Goal: Task Accomplishment & Management: Manage account settings

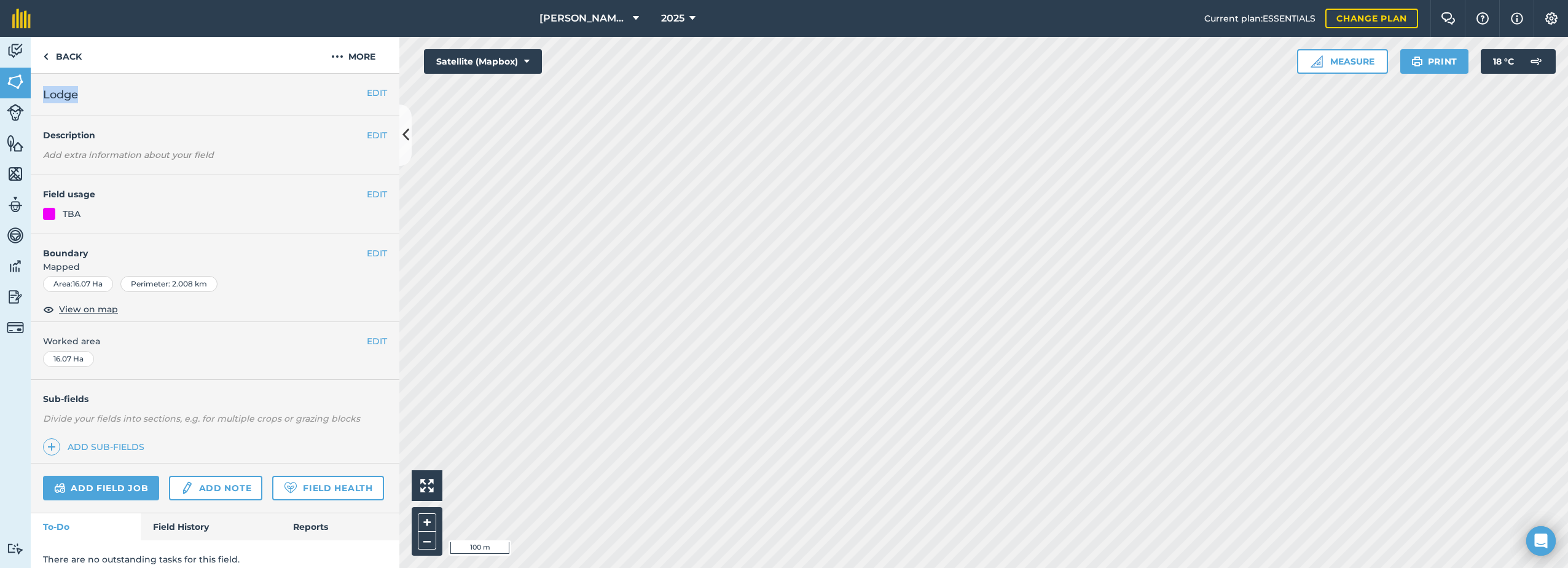
drag, startPoint x: 79, startPoint y: 93, endPoint x: 44, endPoint y: 98, distance: 35.4
click at [44, 98] on h2 "Lodge" at bounding box center [205, 94] width 324 height 17
copy span "Lodge"
click at [342, 56] on img at bounding box center [338, 56] width 13 height 14
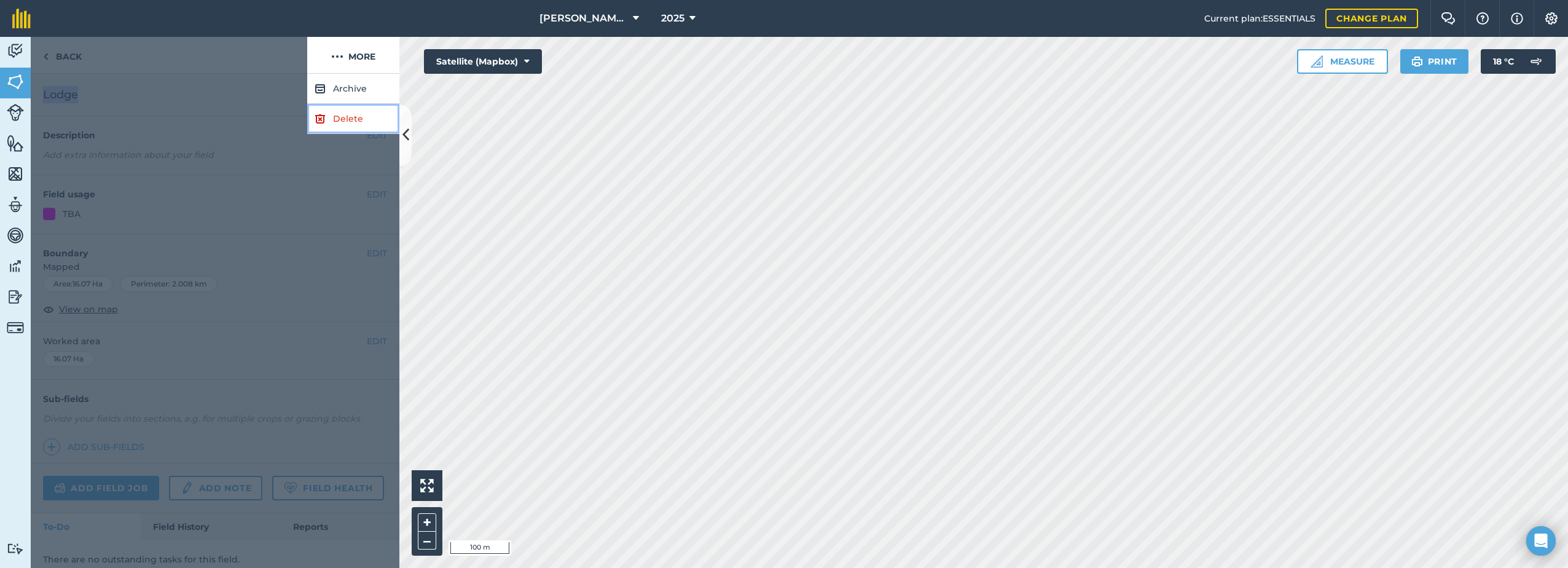
click at [337, 120] on link "Delete" at bounding box center [353, 119] width 92 height 30
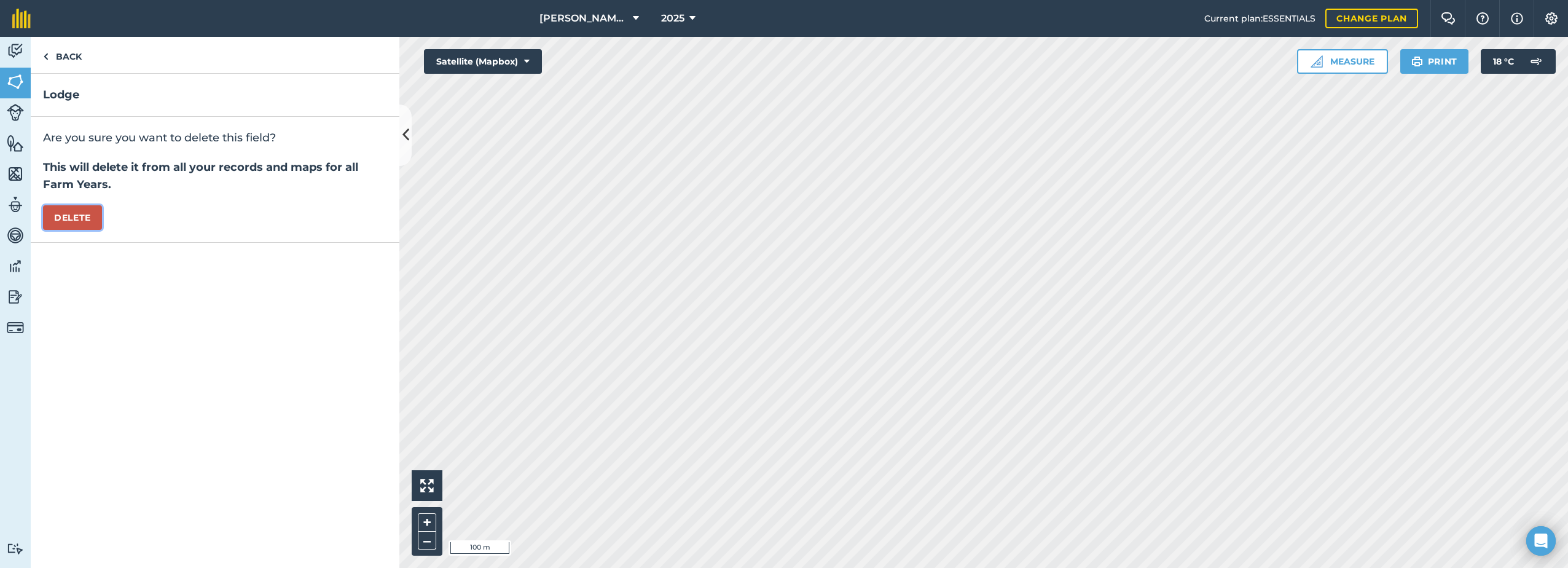
drag, startPoint x: 63, startPoint y: 218, endPoint x: 214, endPoint y: 247, distance: 153.8
click at [67, 217] on button "Delete" at bounding box center [73, 217] width 59 height 24
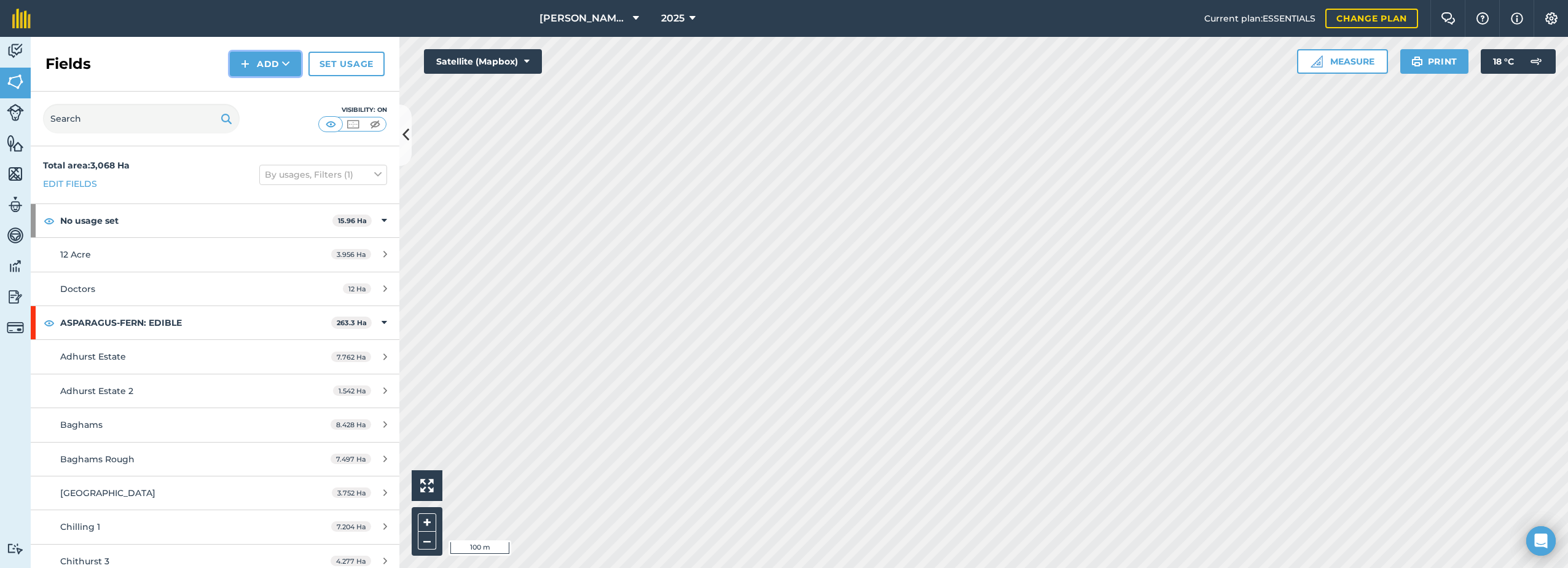
click at [256, 60] on button "Add" at bounding box center [265, 63] width 72 height 24
click at [250, 91] on link "Draw" at bounding box center [265, 91] width 68 height 27
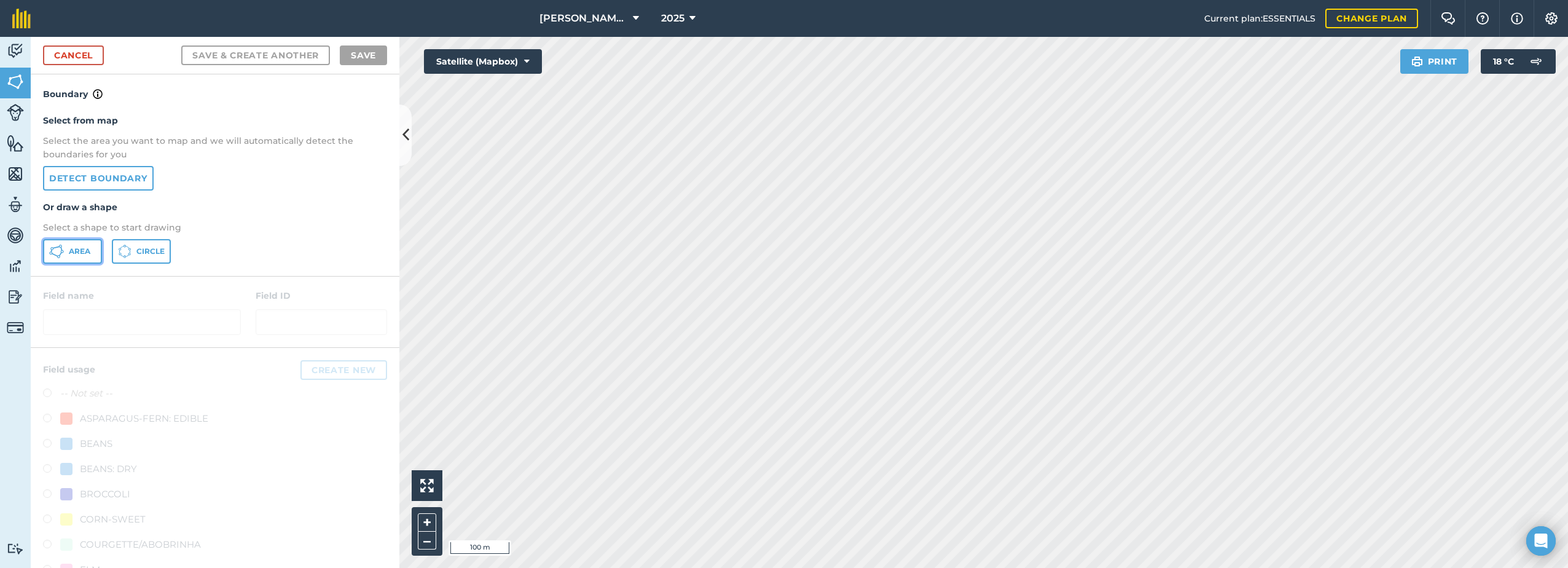
click at [69, 244] on button "Area" at bounding box center [73, 251] width 59 height 24
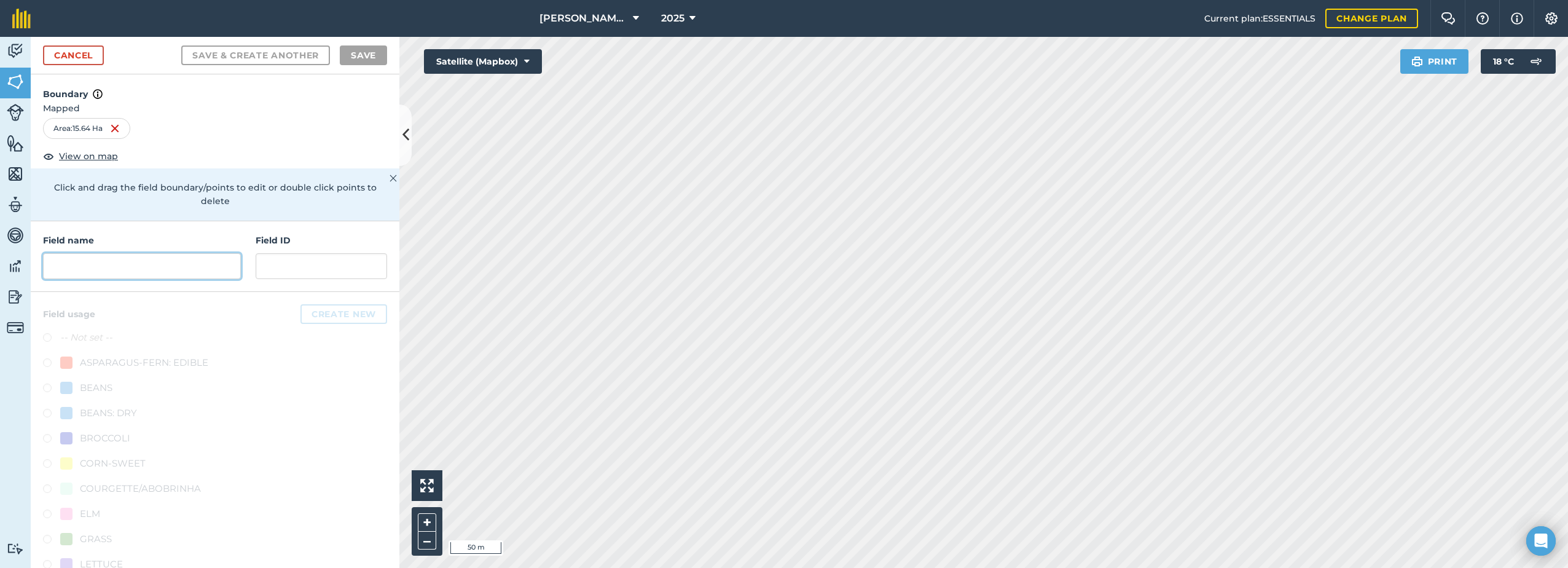
paste input "Lodge"
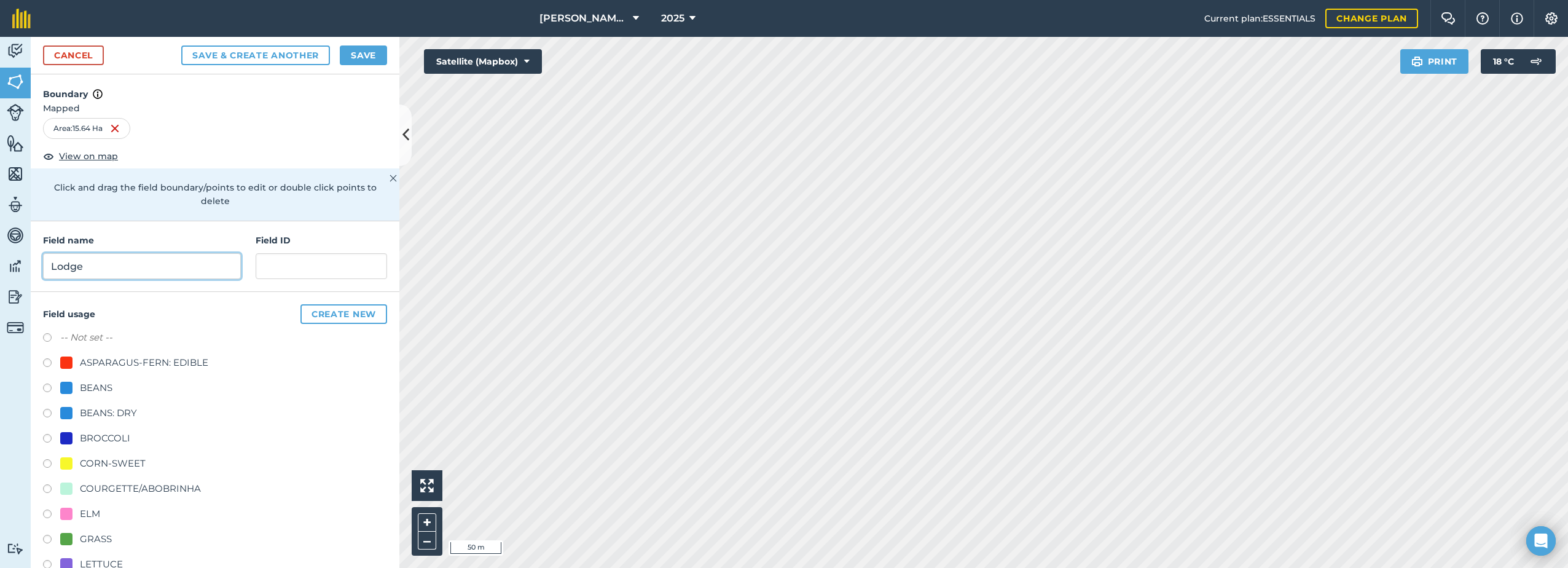
type input "Lodge"
click at [362, 63] on button "Save" at bounding box center [363, 55] width 47 height 19
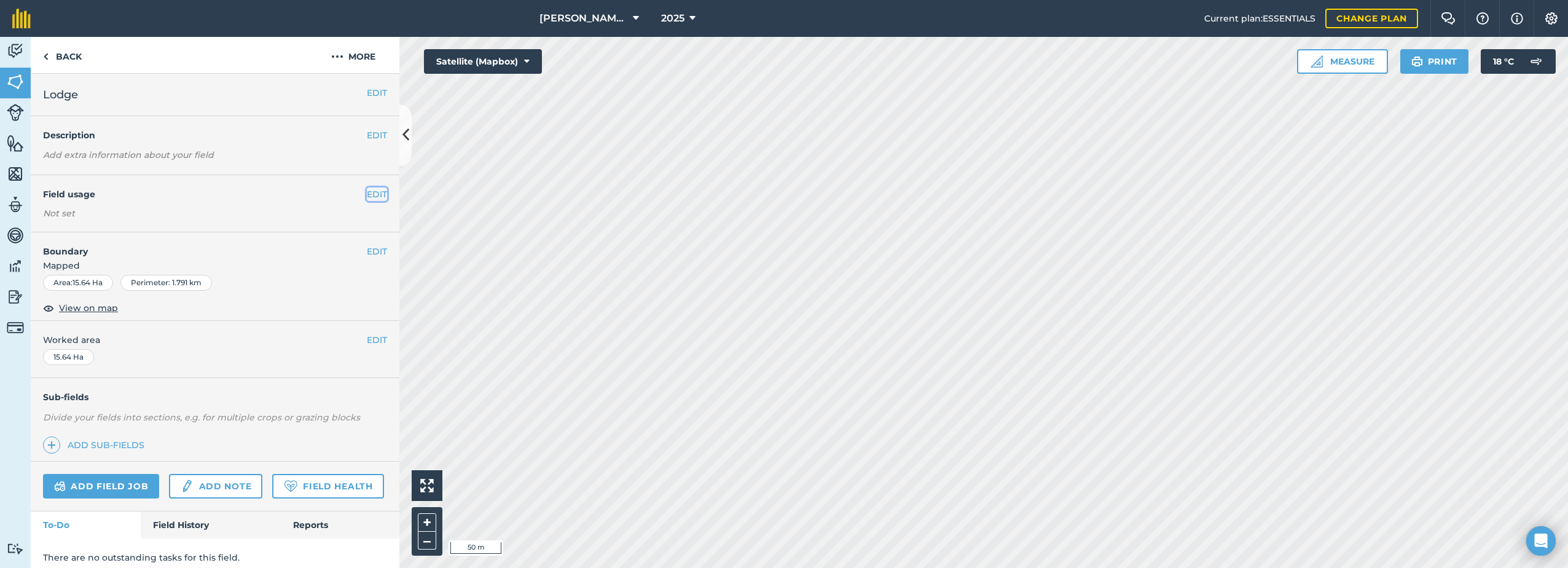
click at [367, 191] on button "EDIT" at bounding box center [377, 195] width 20 height 14
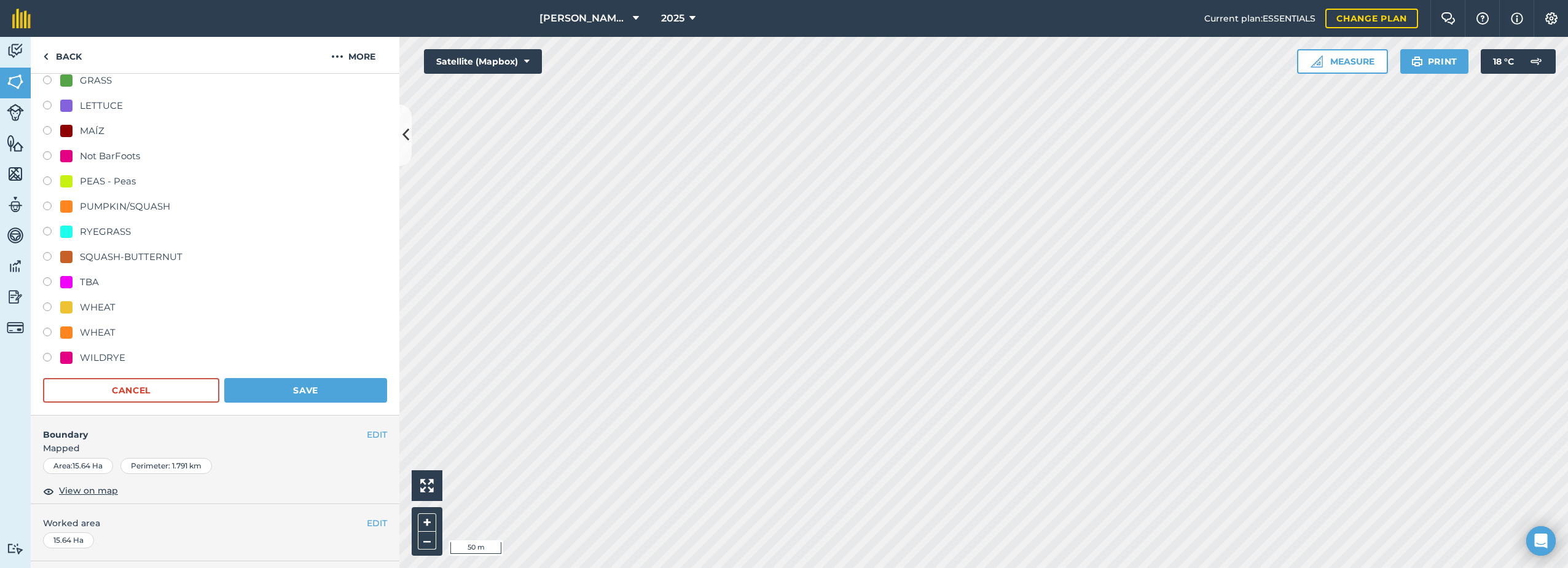
scroll to position [308, 0]
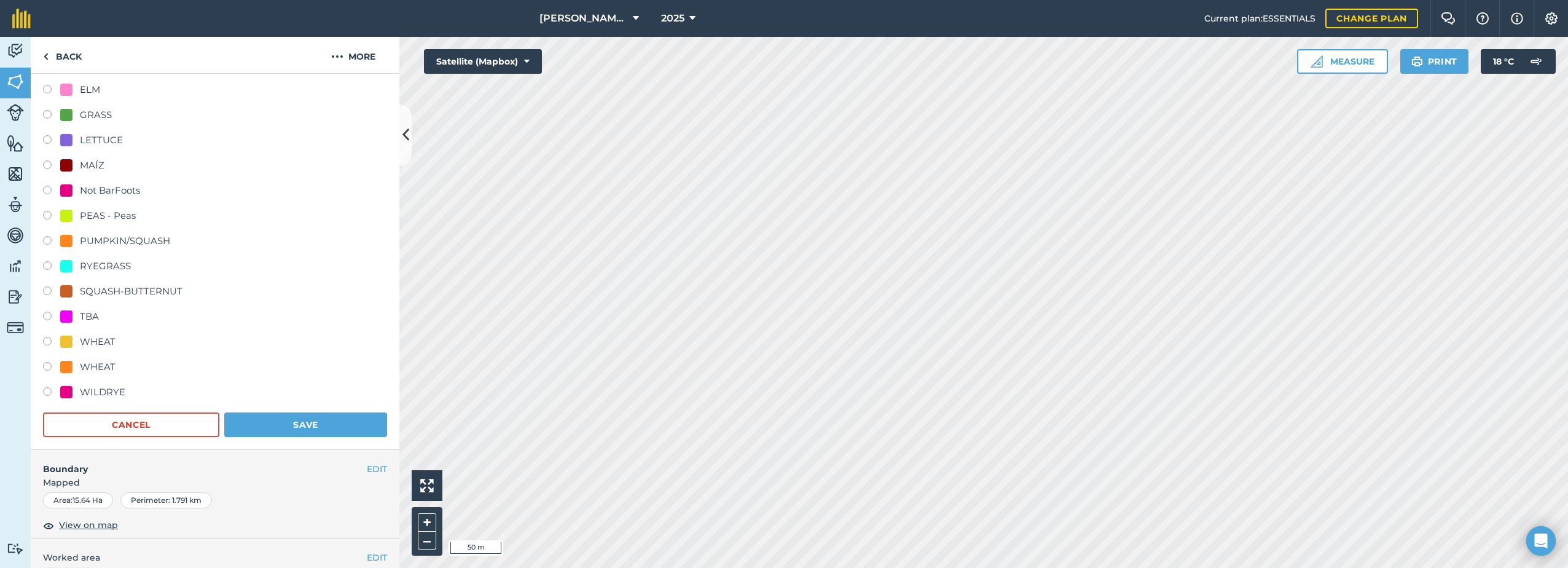
click at [75, 318] on div "TBA" at bounding box center [80, 316] width 39 height 14
click at [70, 315] on div at bounding box center [67, 316] width 13 height 13
radio input "true"
radio input "false"
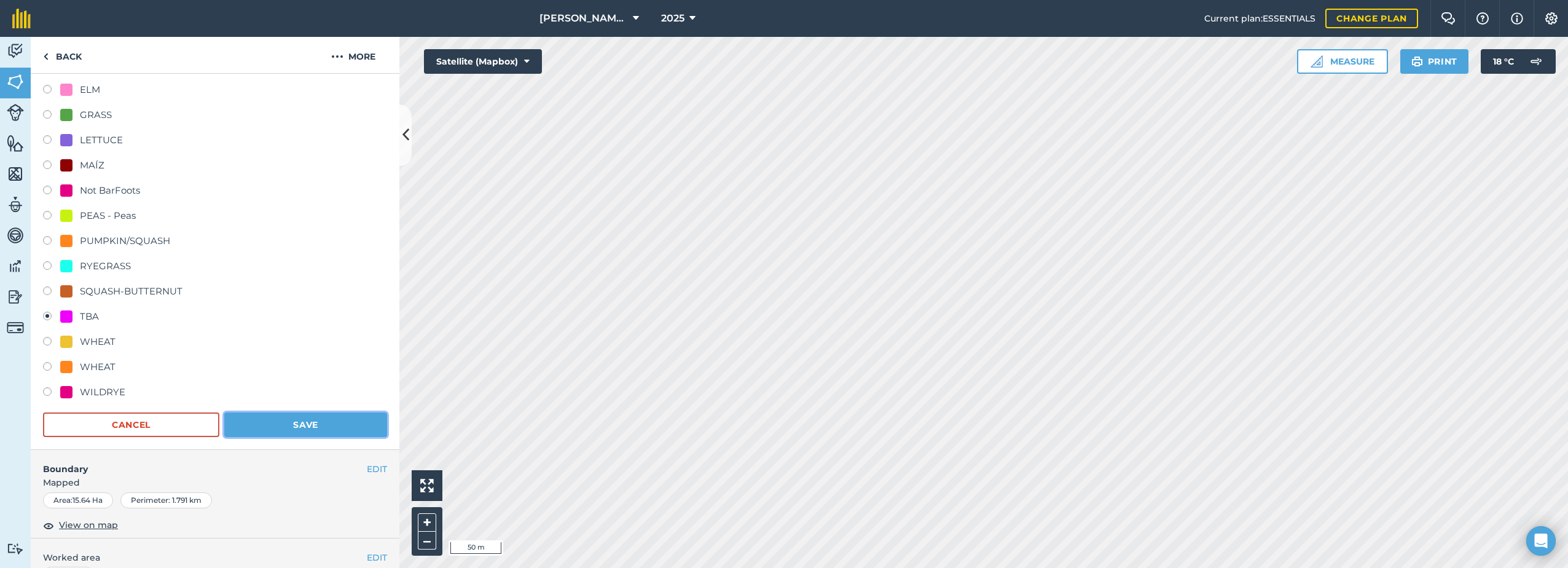
click at [275, 430] on button "Save" at bounding box center [305, 424] width 163 height 24
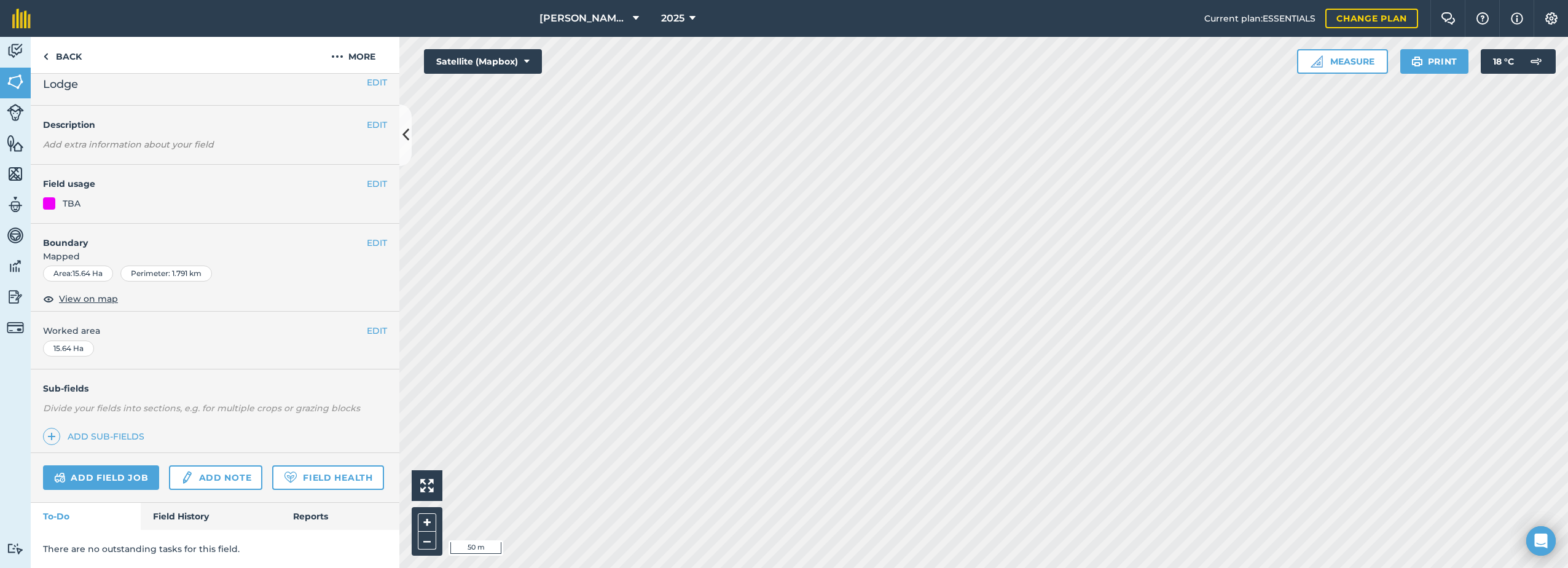
scroll to position [45, 0]
